Goal: Task Accomplishment & Management: Complete application form

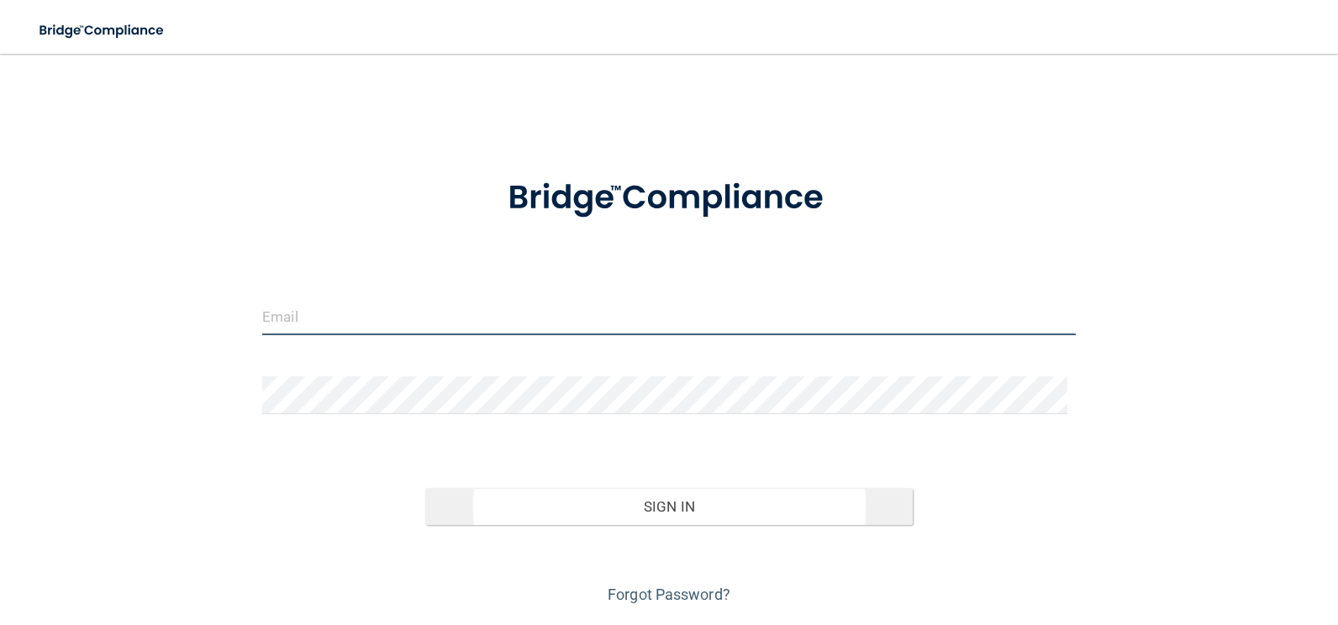
type input "[EMAIL_ADDRESS][DOMAIN_NAME]"
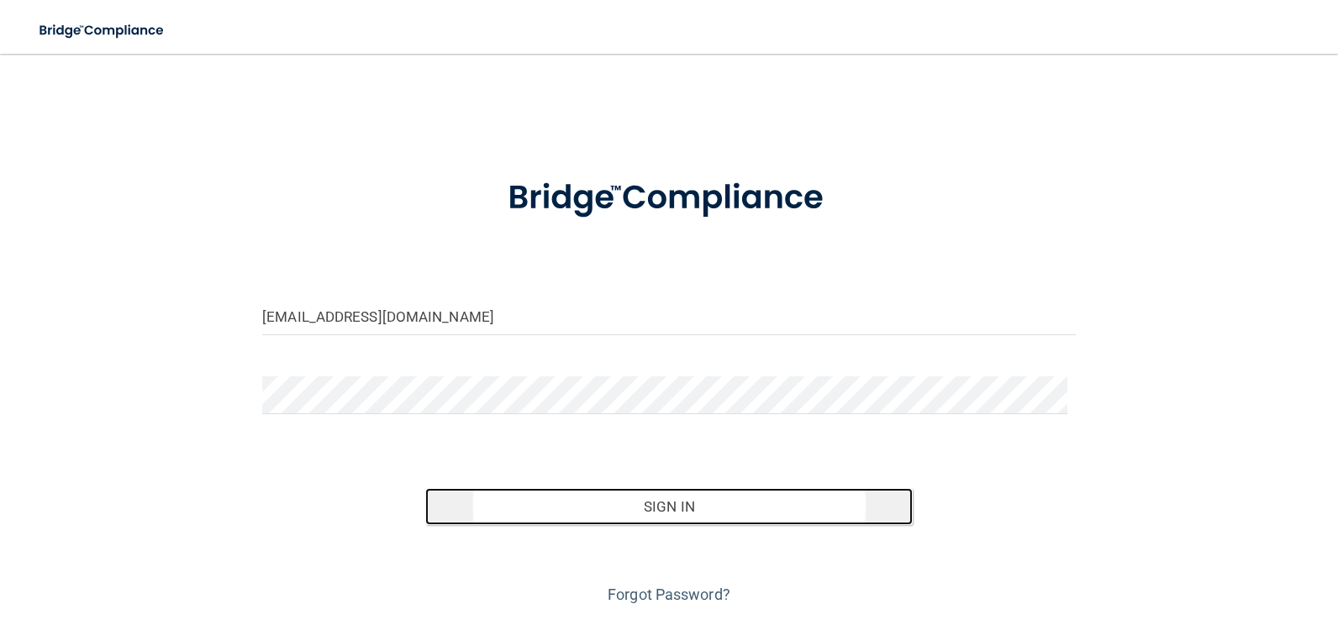
click at [728, 509] on button "Sign In" at bounding box center [669, 506] width 488 height 37
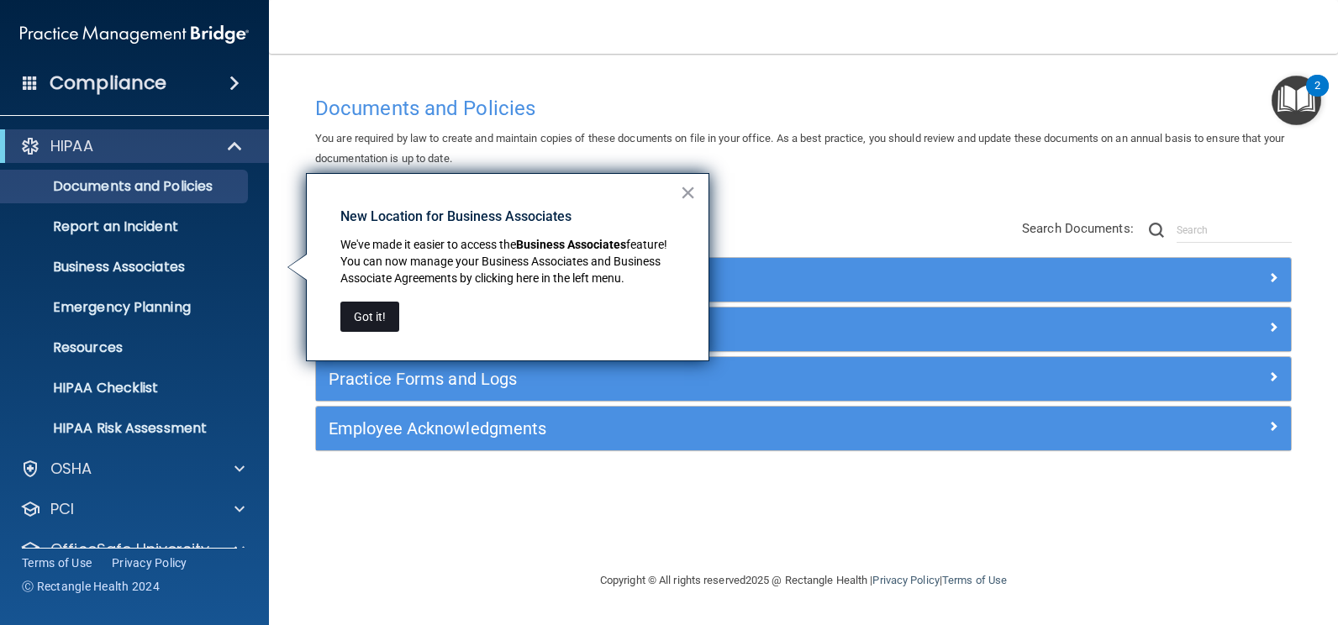
click at [380, 321] on button "Got it!" at bounding box center [369, 317] width 59 height 30
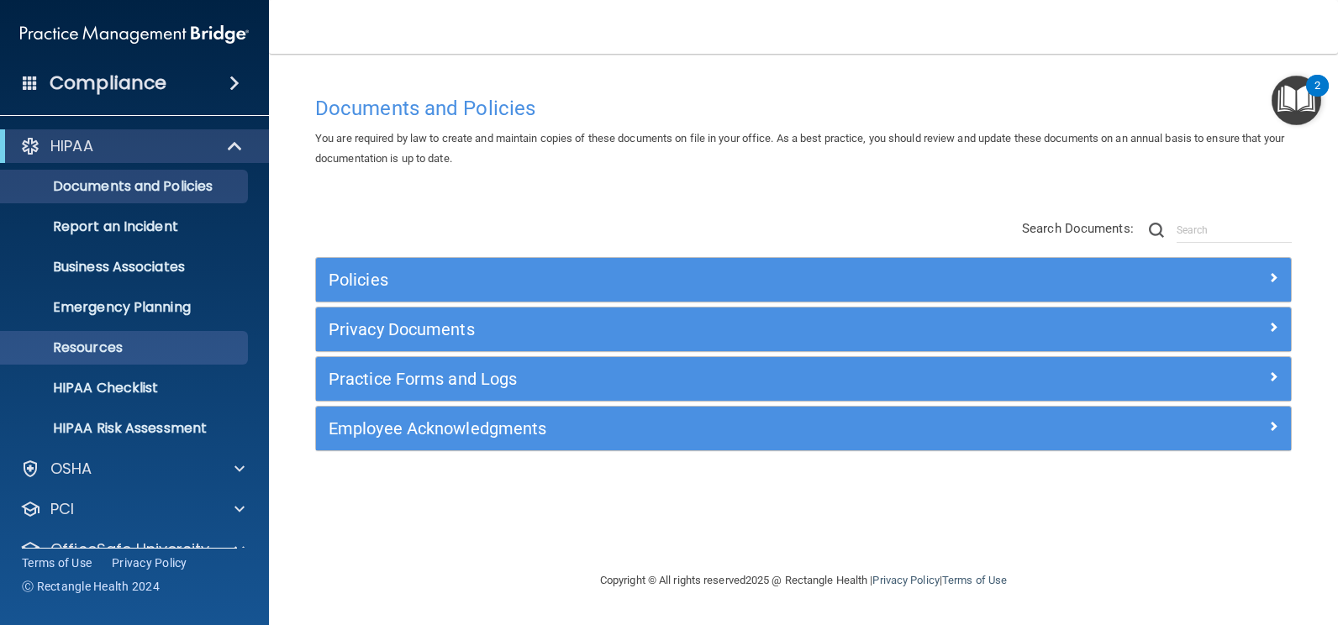
scroll to position [72, 0]
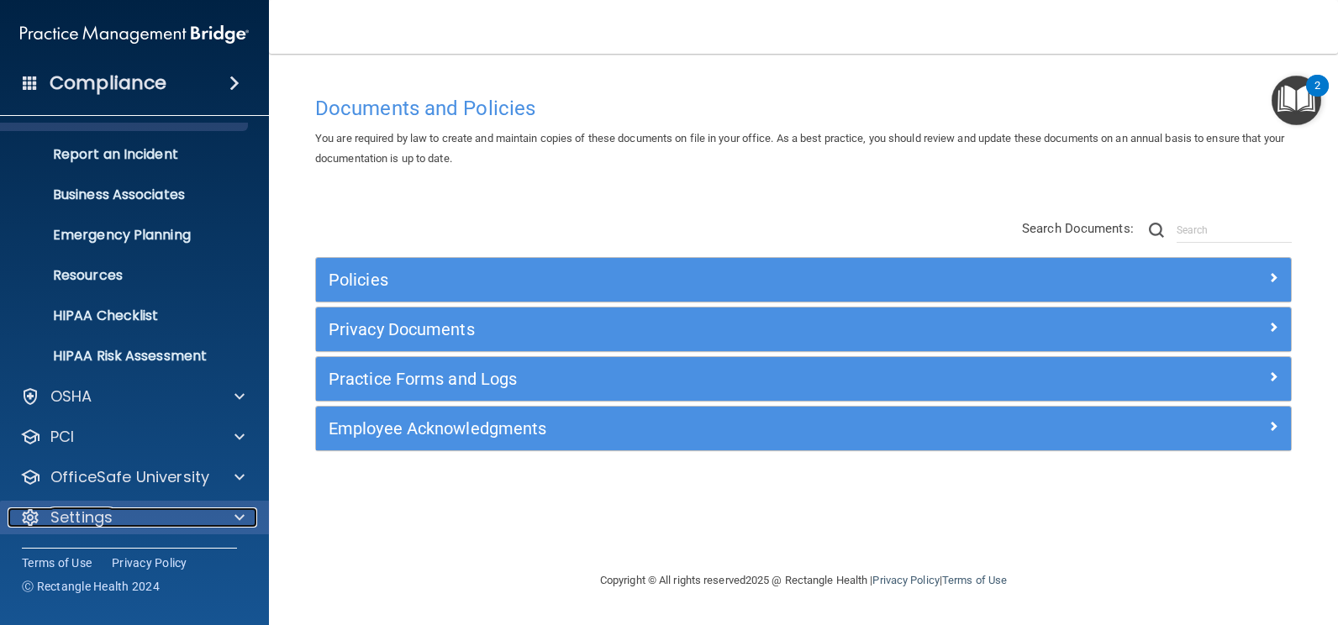
click at [225, 516] on div at bounding box center [237, 518] width 42 height 20
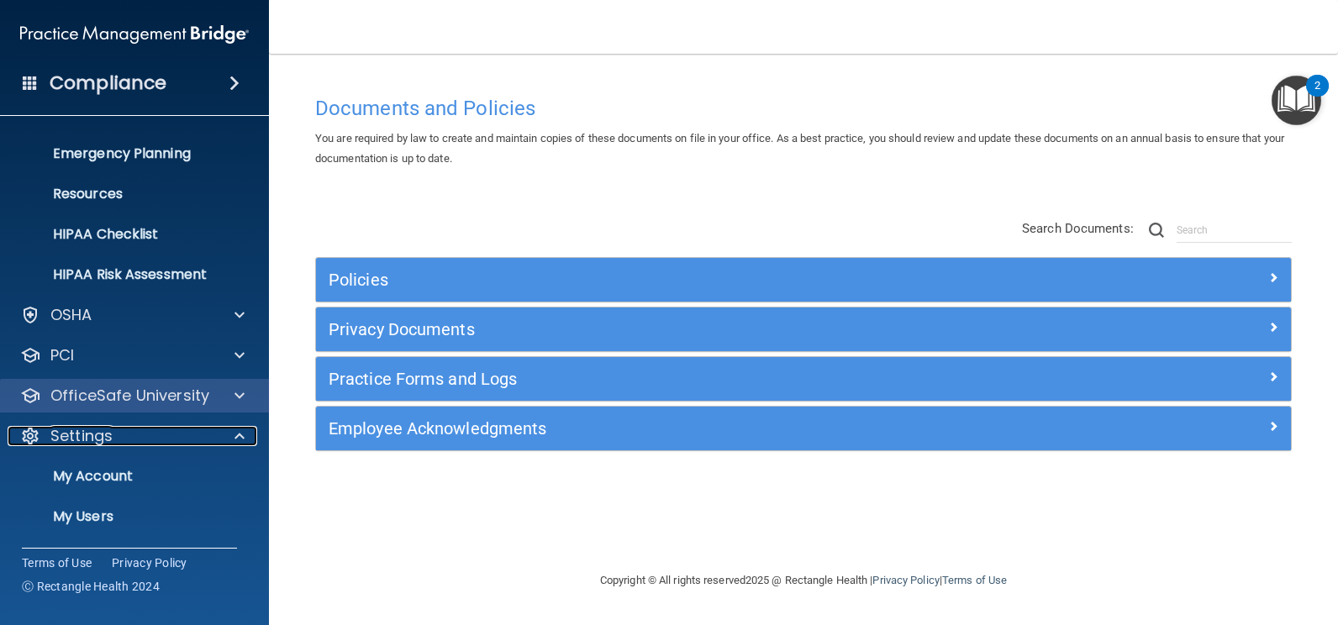
scroll to position [234, 0]
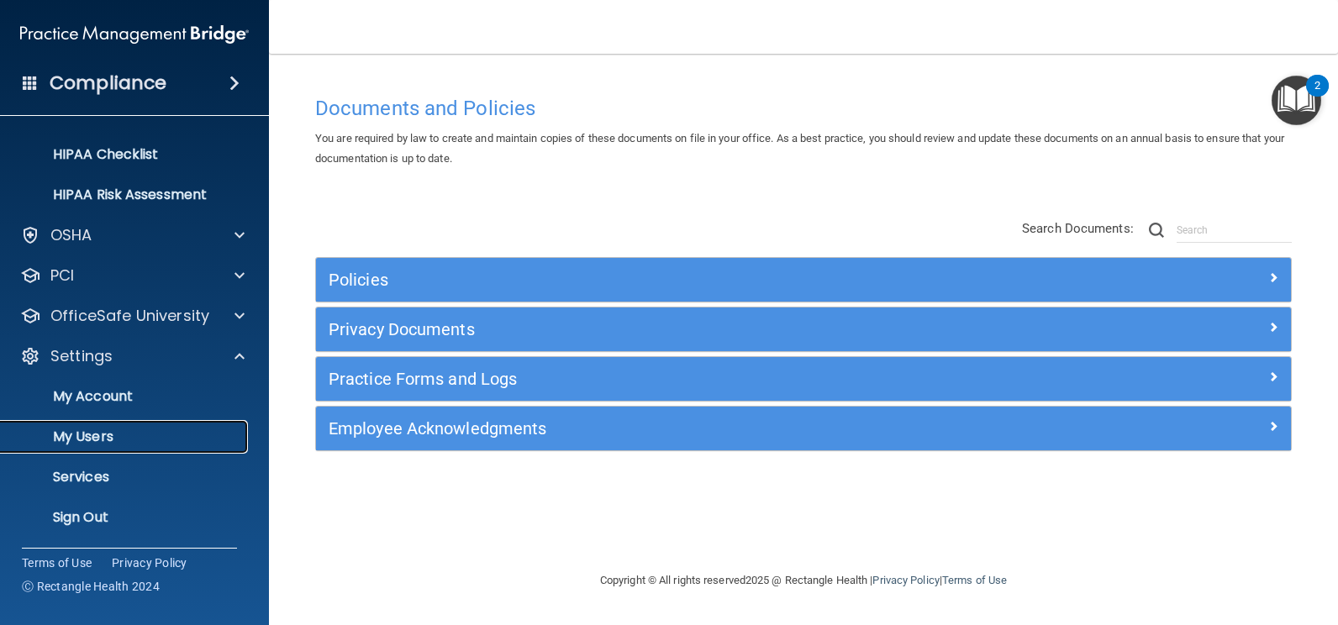
click at [74, 435] on p "My Users" at bounding box center [126, 437] width 230 height 17
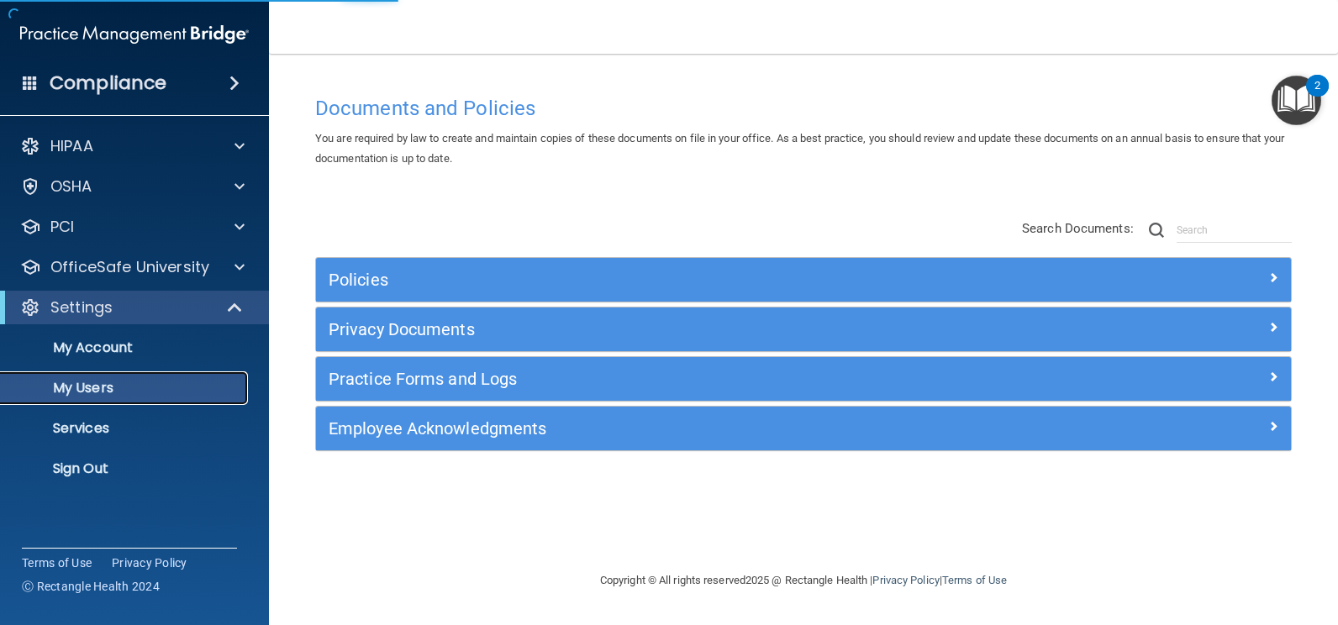
select select "20"
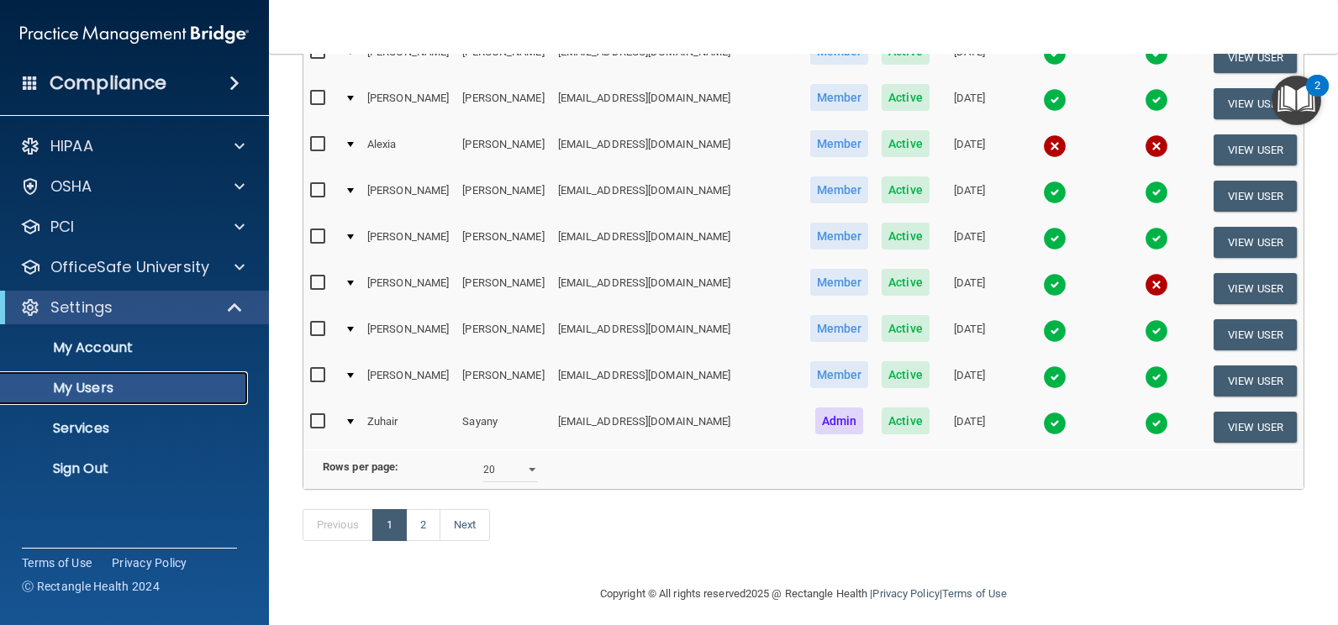
scroll to position [766, 0]
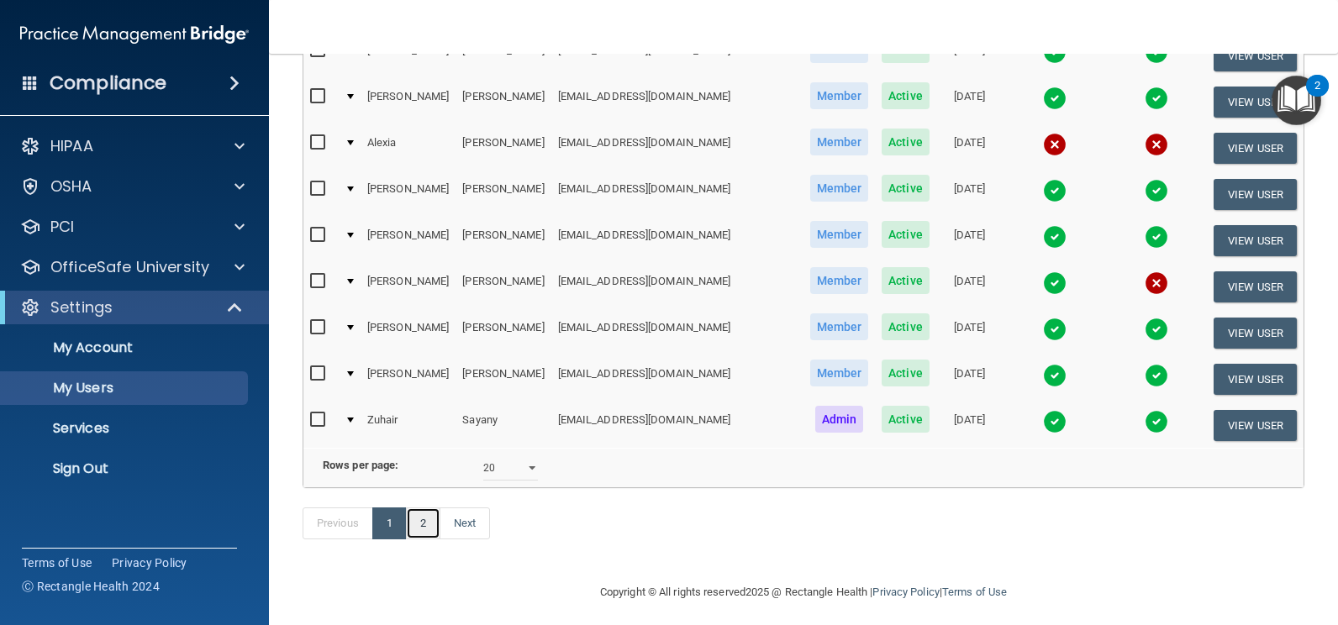
click at [415, 515] on link "2" at bounding box center [423, 524] width 34 height 32
select select "20"
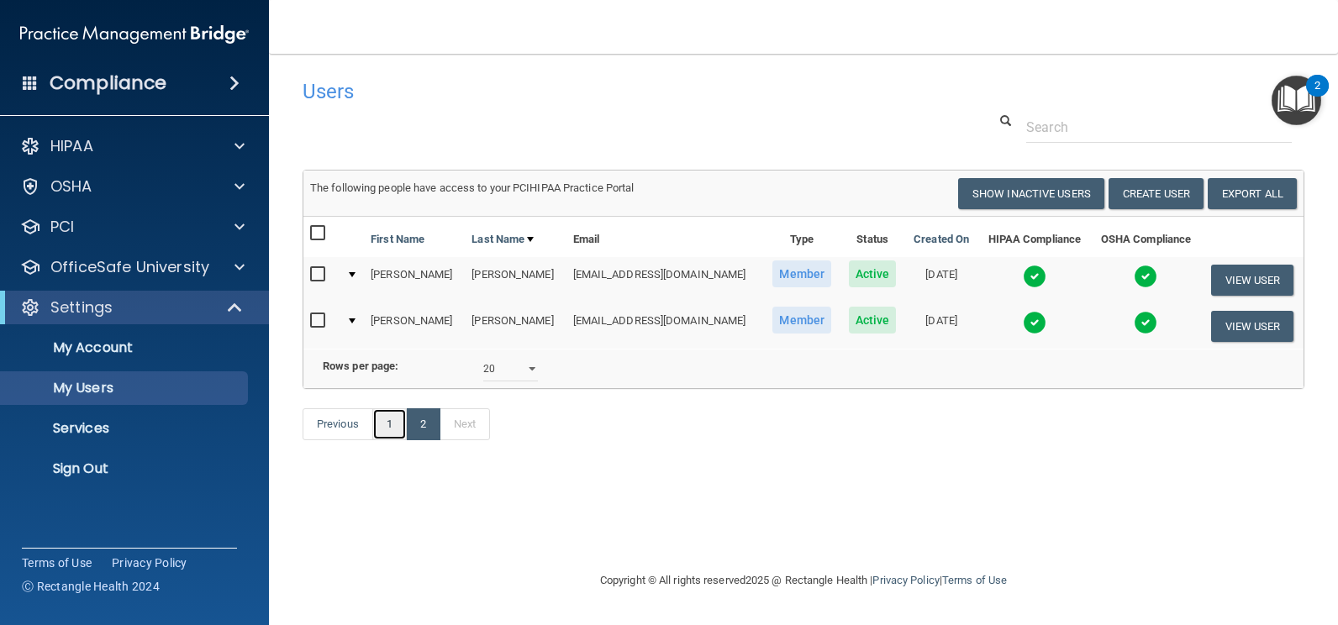
click at [390, 441] on link "1" at bounding box center [389, 425] width 34 height 32
select select "20"
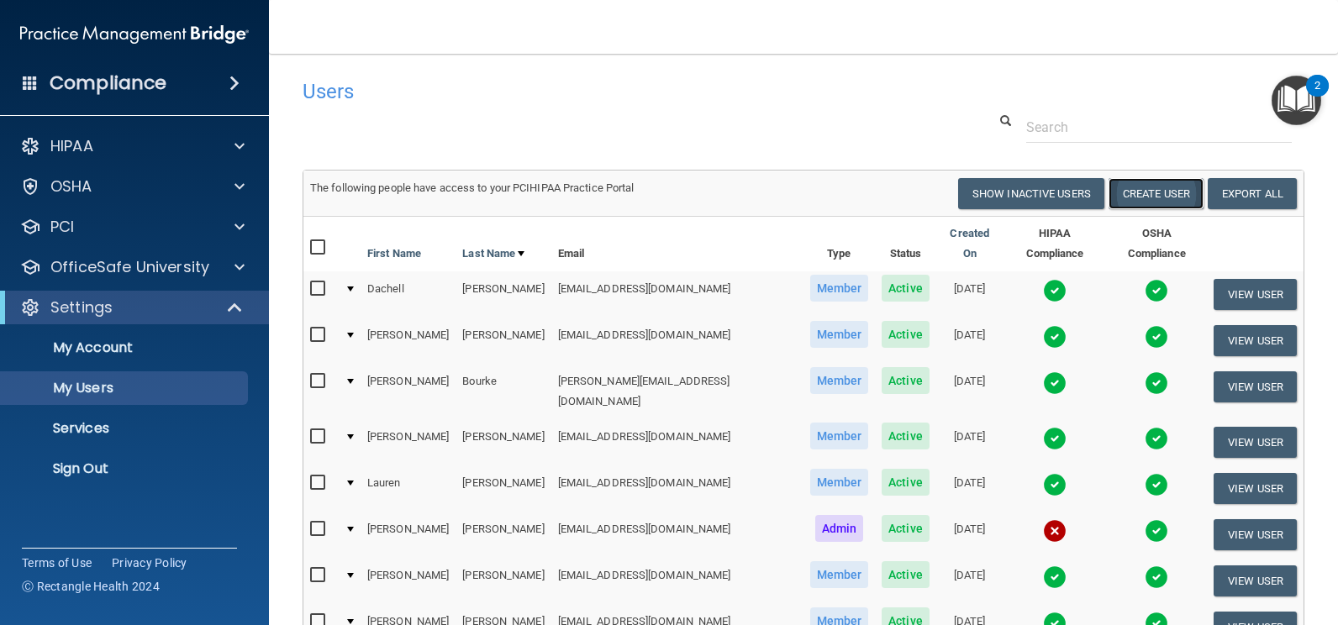
click at [1137, 187] on button "Create User" at bounding box center [1156, 193] width 95 height 31
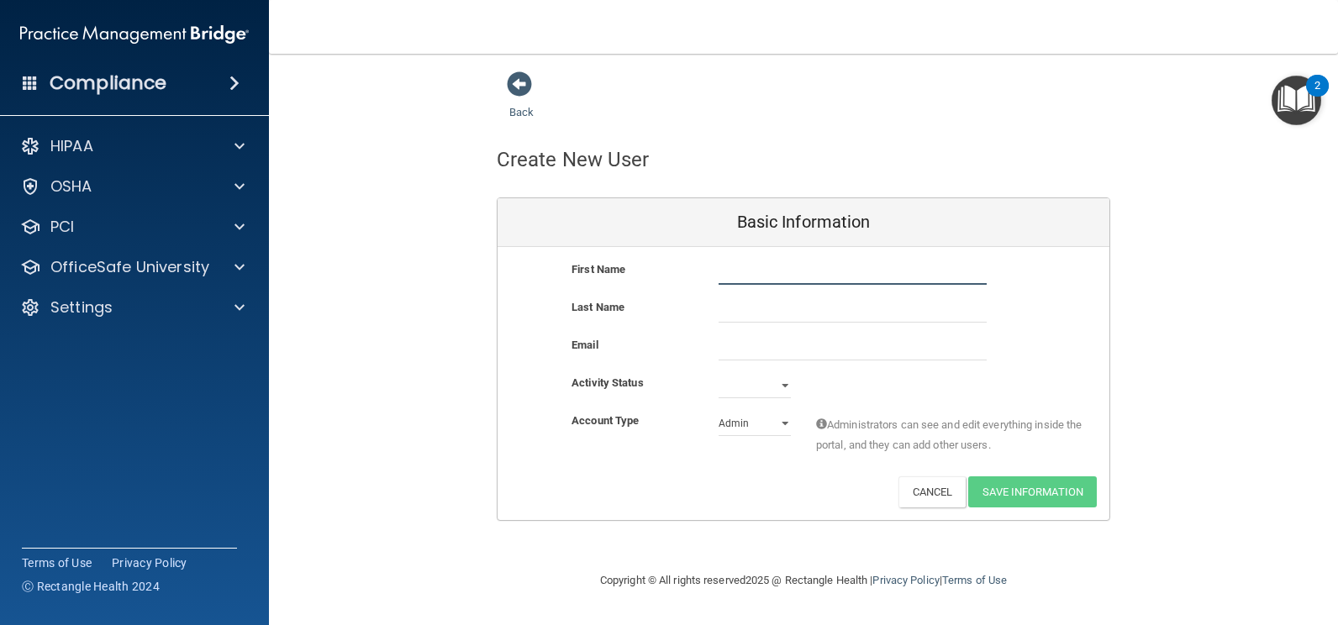
click at [833, 272] on input "text" at bounding box center [853, 272] width 268 height 25
type input "[PERSON_NAME]"
type input "[EMAIL_ADDRESS][DOMAIN_NAME]"
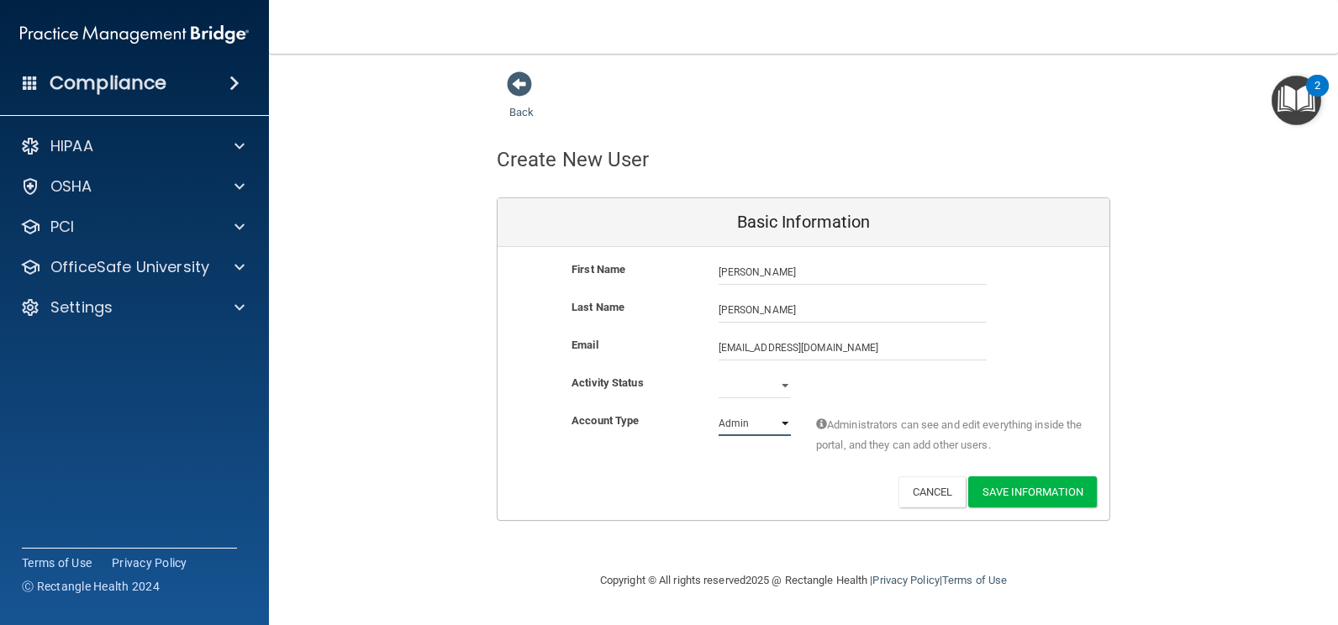
click at [784, 425] on select "Admin Member" at bounding box center [755, 423] width 72 height 25
select select "practice_member"
click at [719, 411] on select "Admin Member" at bounding box center [755, 423] width 72 height 25
click at [768, 383] on select "Active Inactive" at bounding box center [755, 385] width 72 height 25
select select "active"
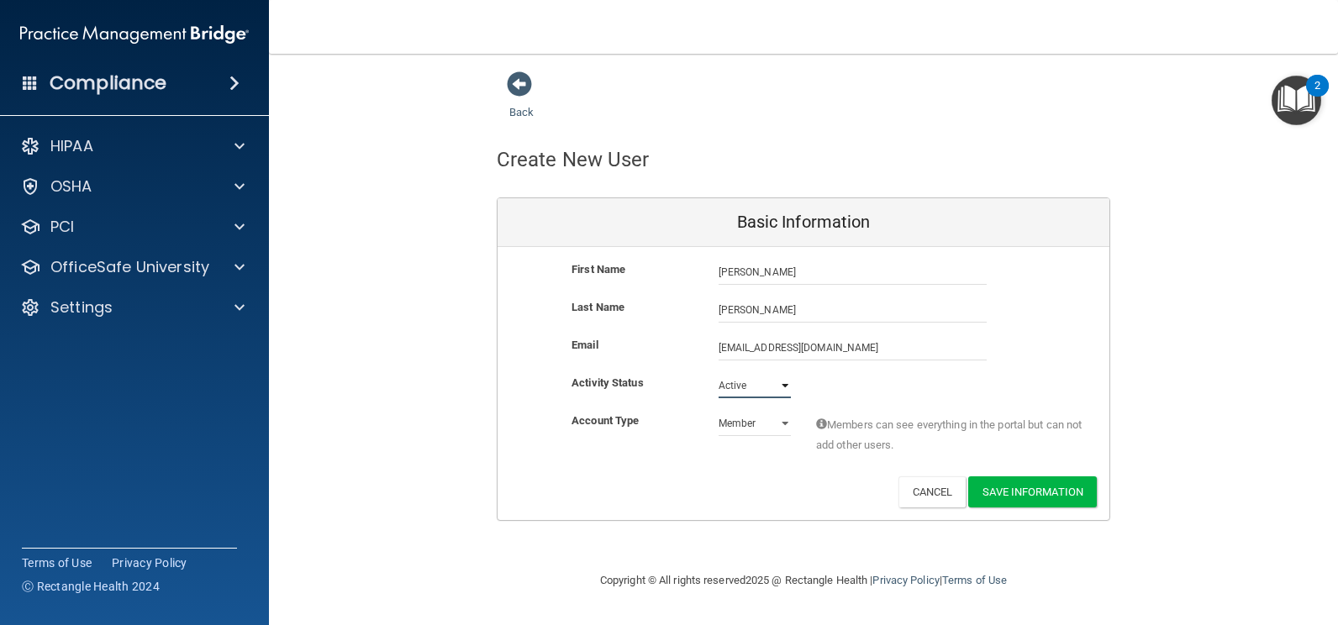
click at [719, 373] on select "Active Inactive" at bounding box center [755, 385] width 72 height 25
click at [1047, 485] on button "Save Information" at bounding box center [1032, 492] width 129 height 31
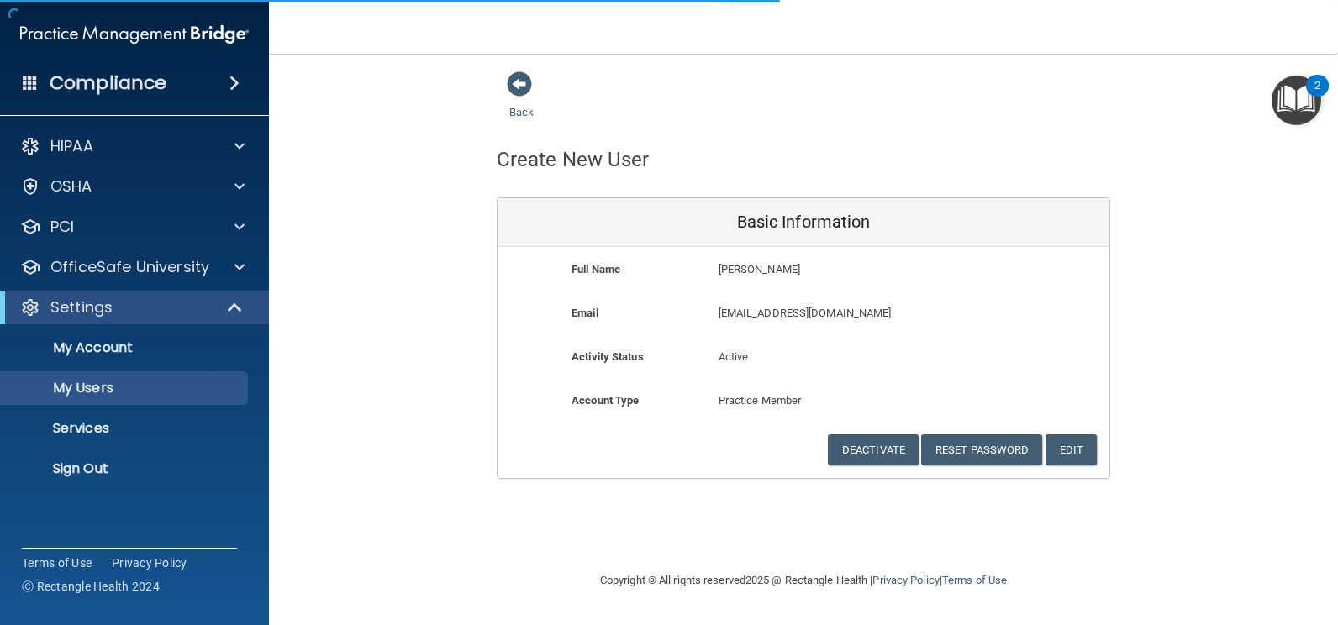
select select "20"
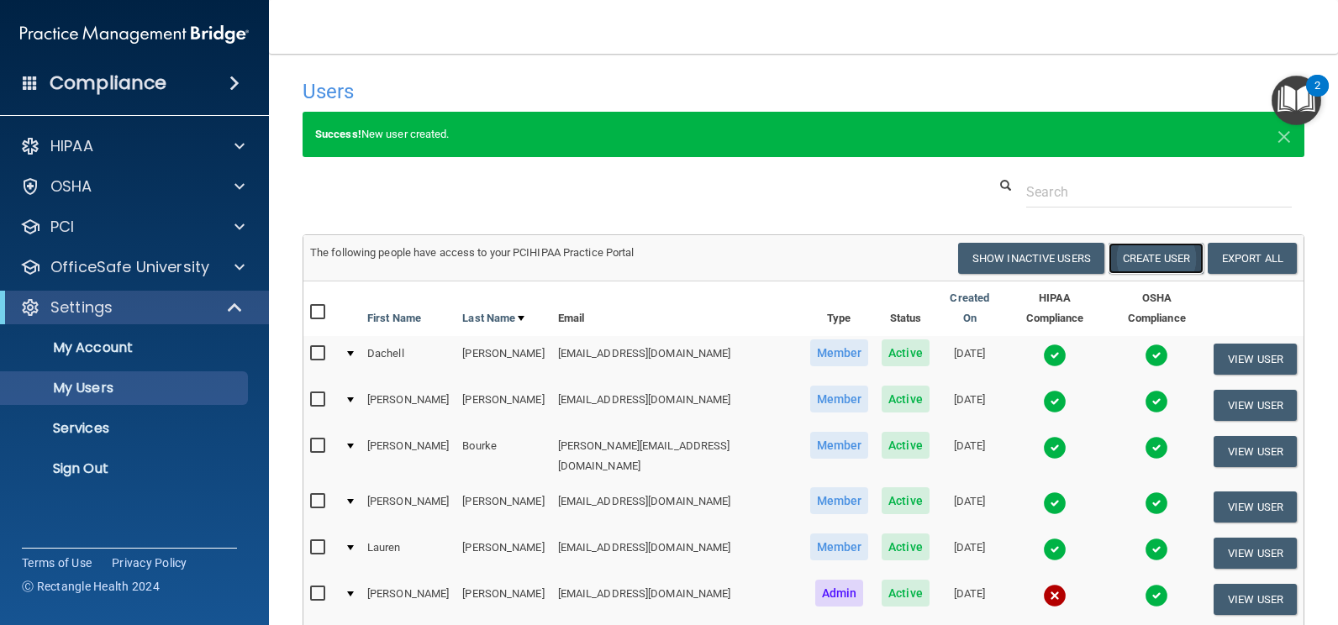
click at [1128, 260] on button "Create User" at bounding box center [1156, 258] width 95 height 31
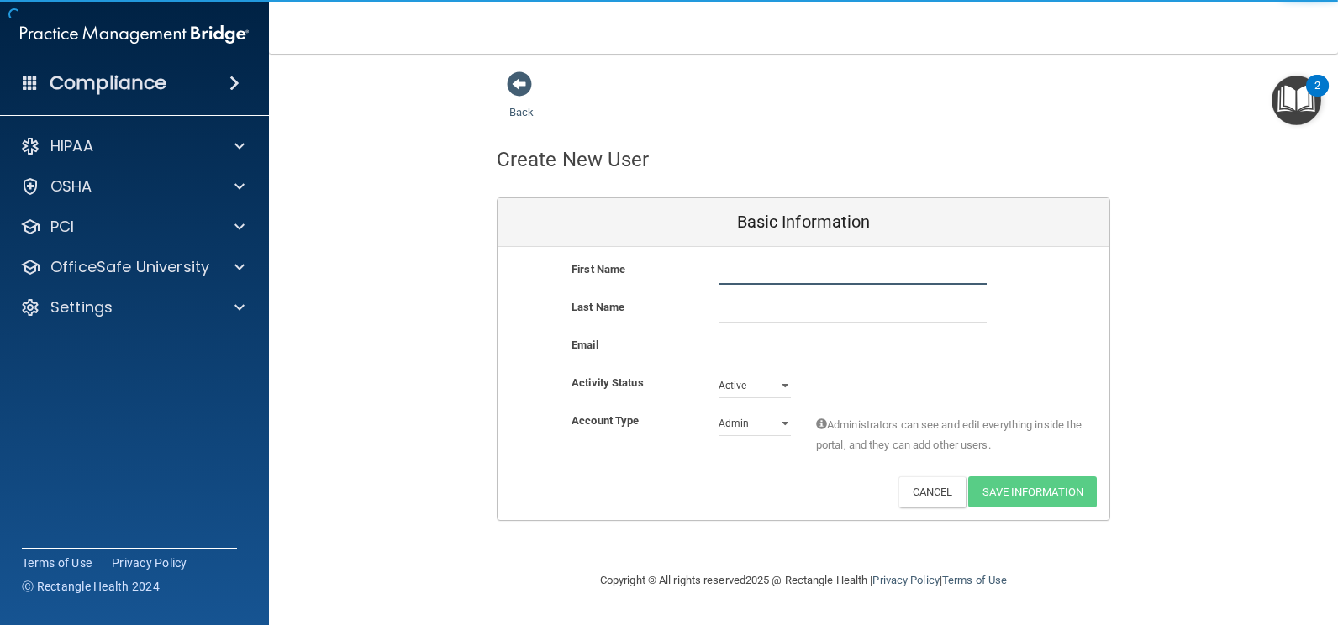
click at [738, 267] on input "text" at bounding box center [853, 272] width 268 height 25
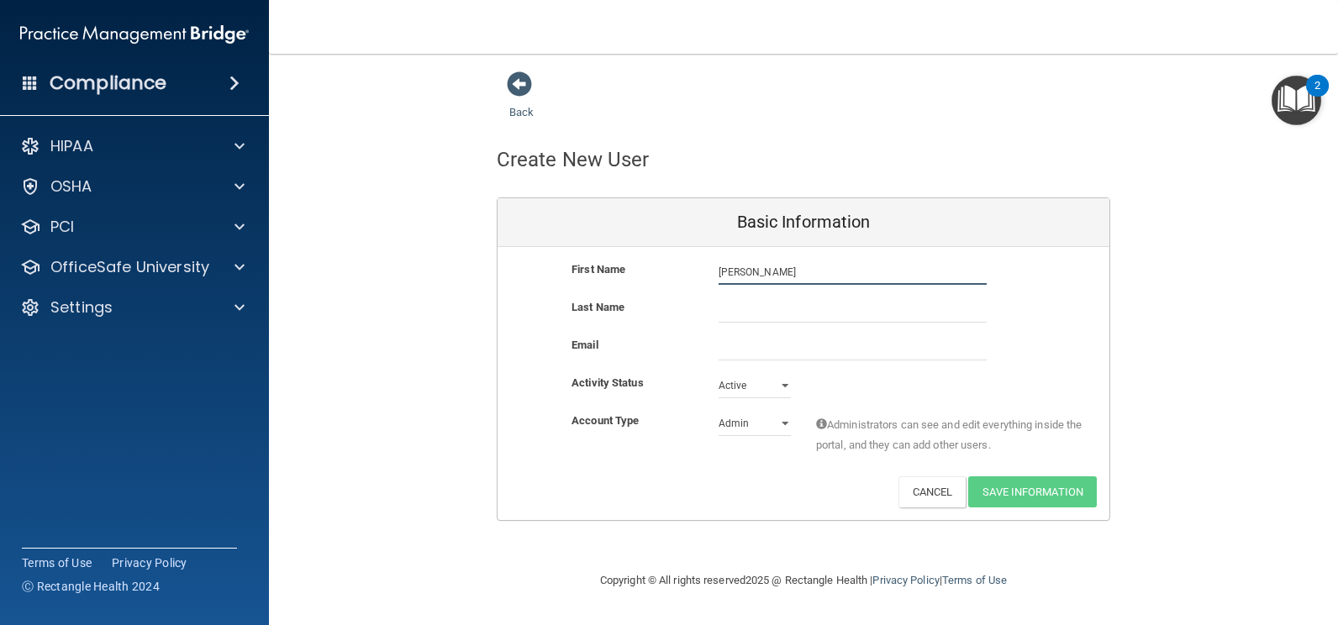
type input "[PERSON_NAME]"
paste input "[EMAIL_ADDRESS][DOMAIN_NAME]"
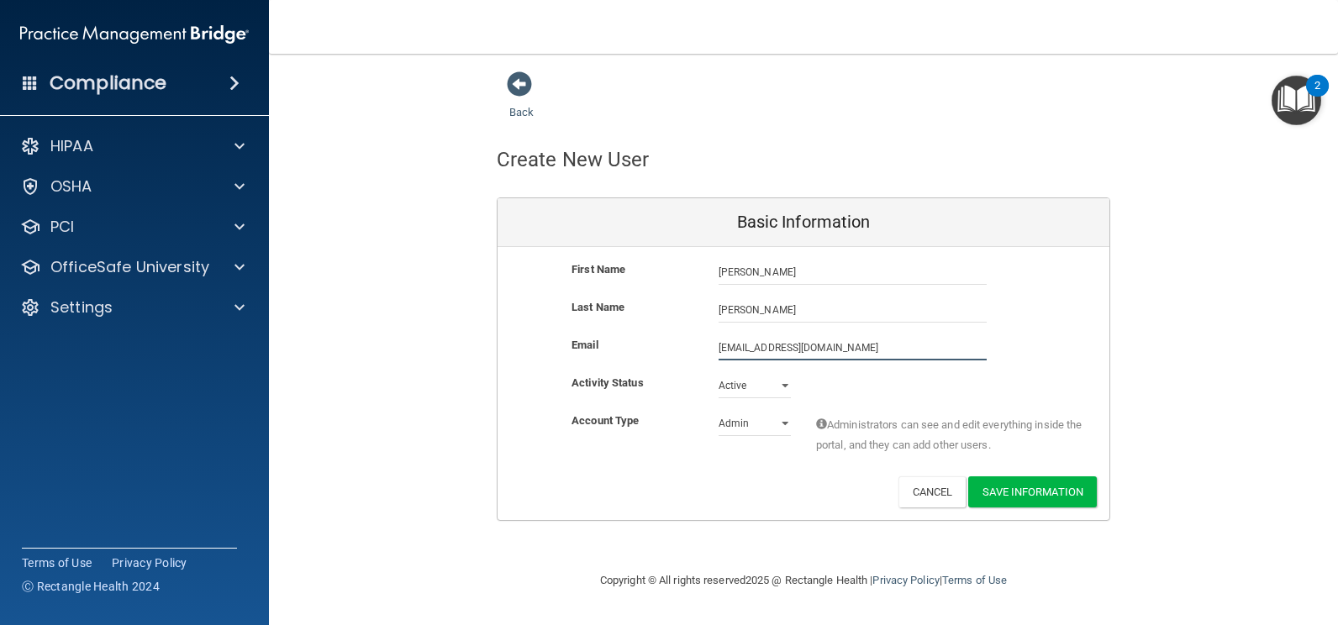
type input "[EMAIL_ADDRESS][DOMAIN_NAME]"
click at [769, 428] on select "Admin Member" at bounding box center [755, 426] width 72 height 25
select select "practice_member"
click at [719, 411] on select "Admin Member" at bounding box center [755, 423] width 72 height 25
click at [1044, 491] on button "Save Information" at bounding box center [1032, 492] width 129 height 31
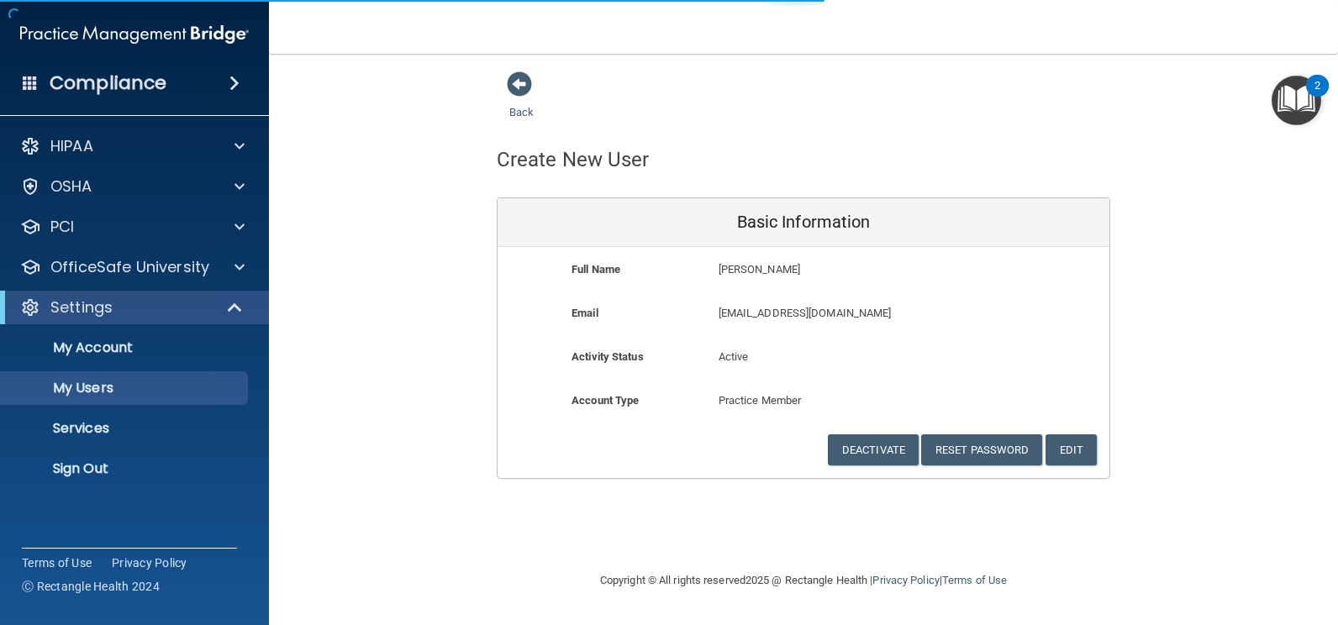
select select "20"
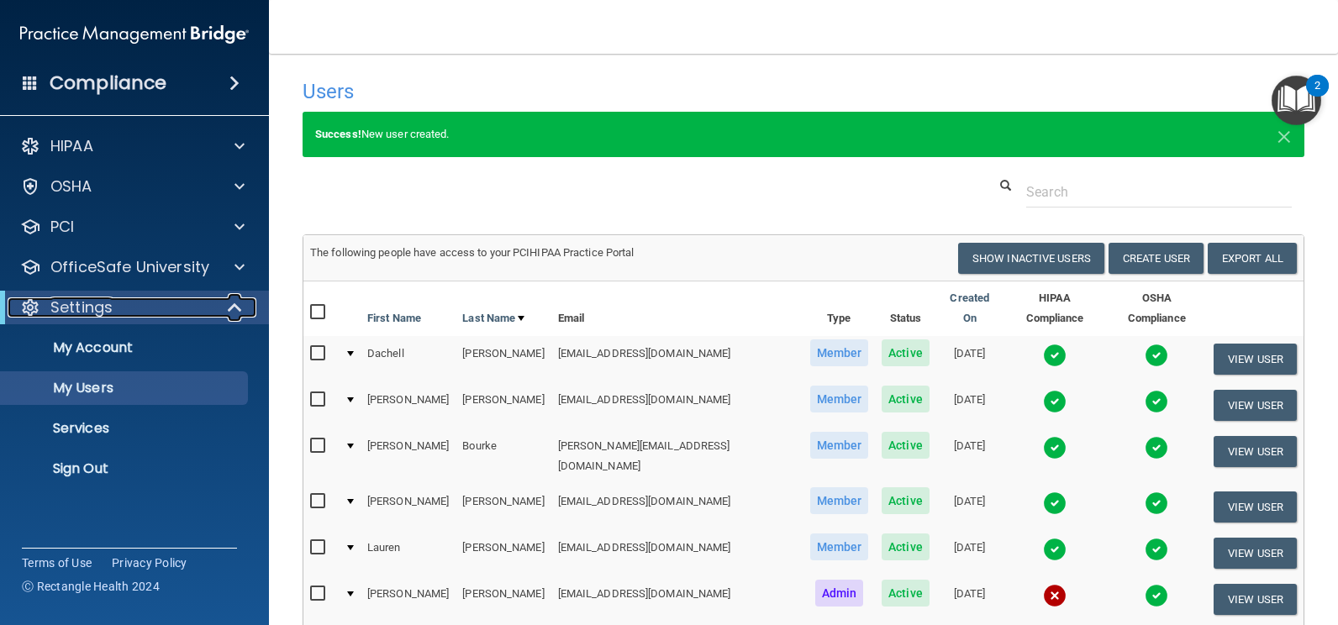
click at [128, 303] on div "Settings" at bounding box center [112, 308] width 208 height 20
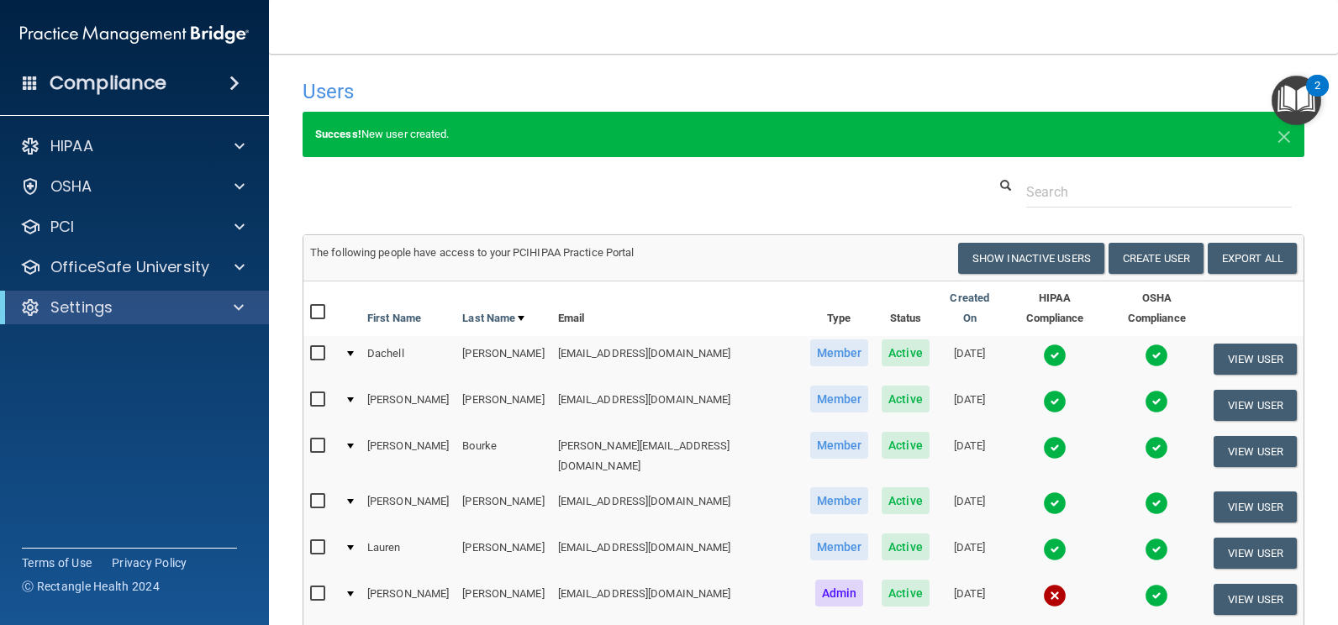
click at [137, 103] on div "Compliance HIPAA Documents and Policies Report an Incident Business Associates …" at bounding box center [134, 312] width 269 height 625
